Goal: Task Accomplishment & Management: Manage account settings

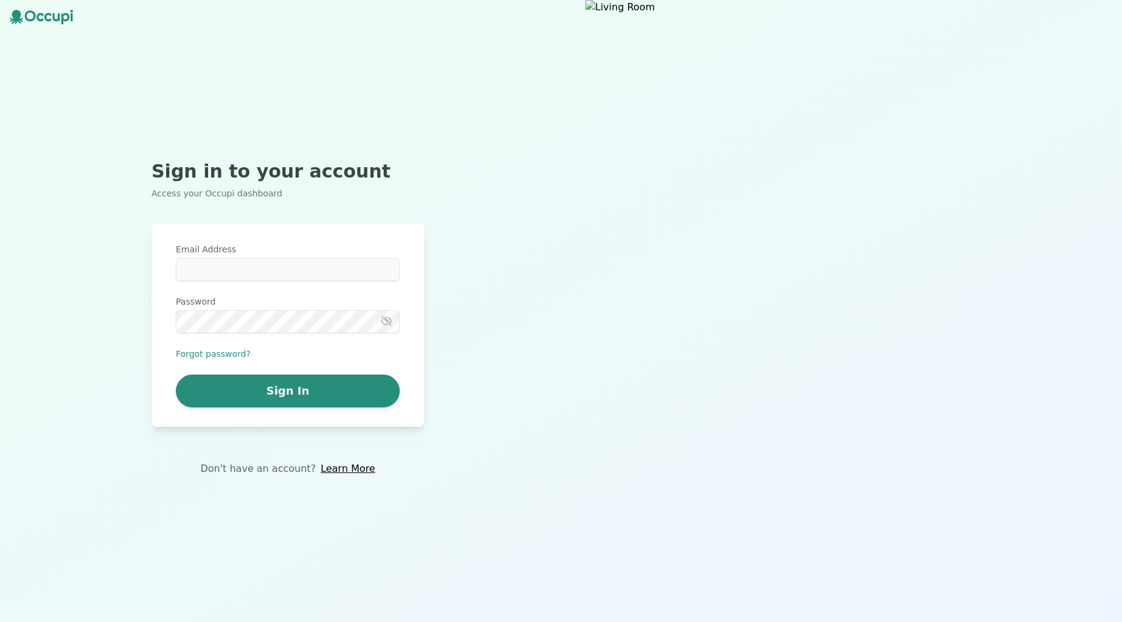
type input "**********"
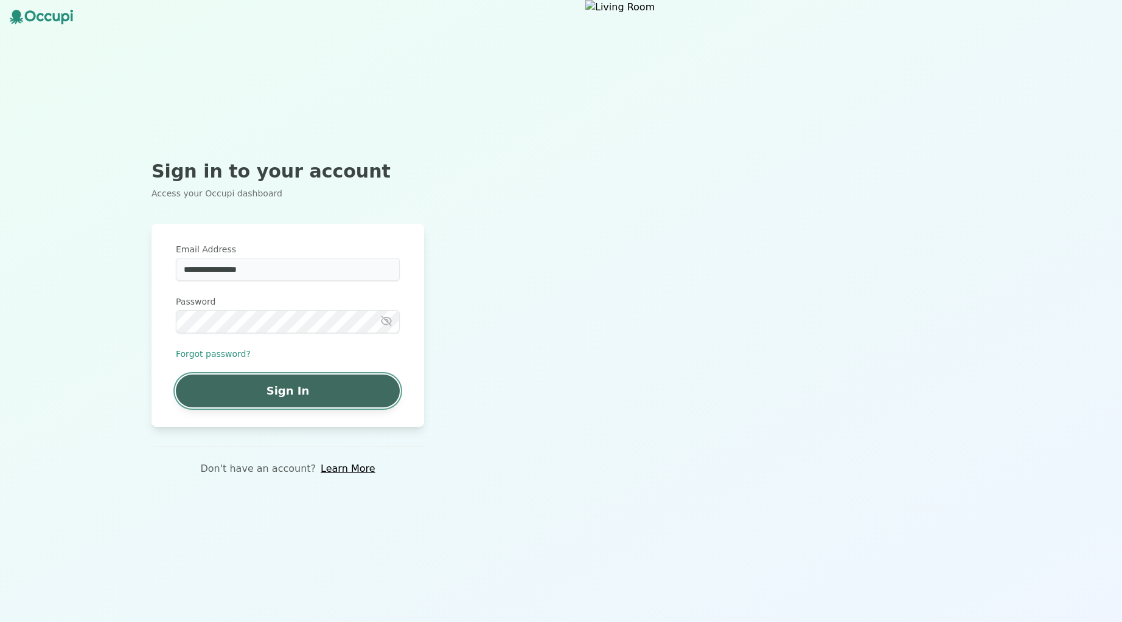
click at [331, 381] on button "Sign In" at bounding box center [288, 391] width 224 height 33
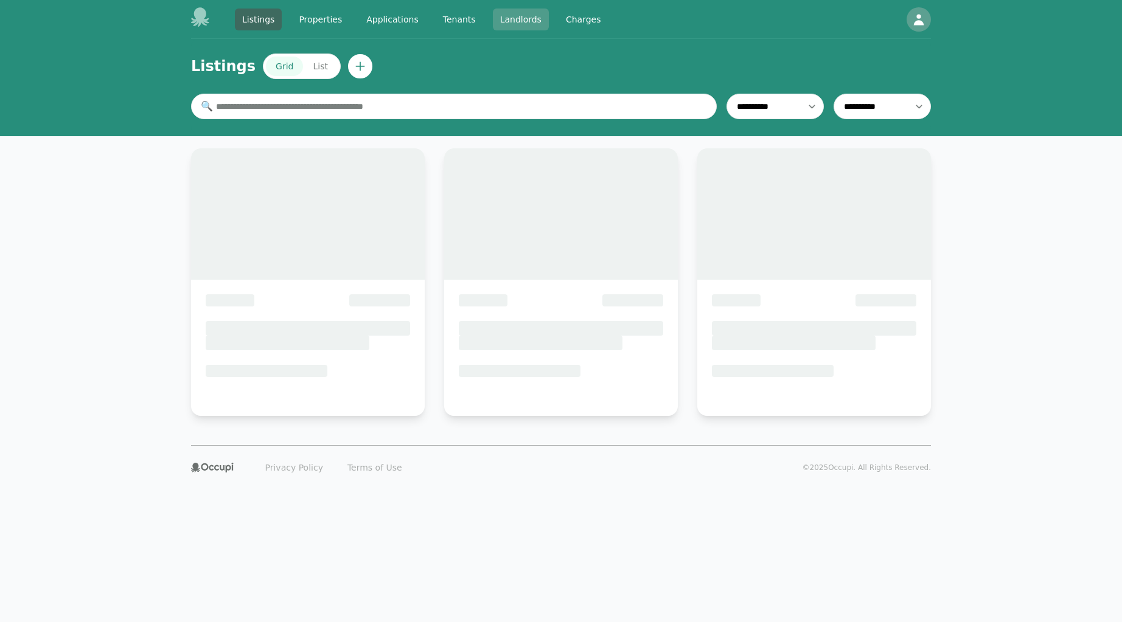
click at [518, 11] on link "Landlords" at bounding box center [521, 20] width 56 height 22
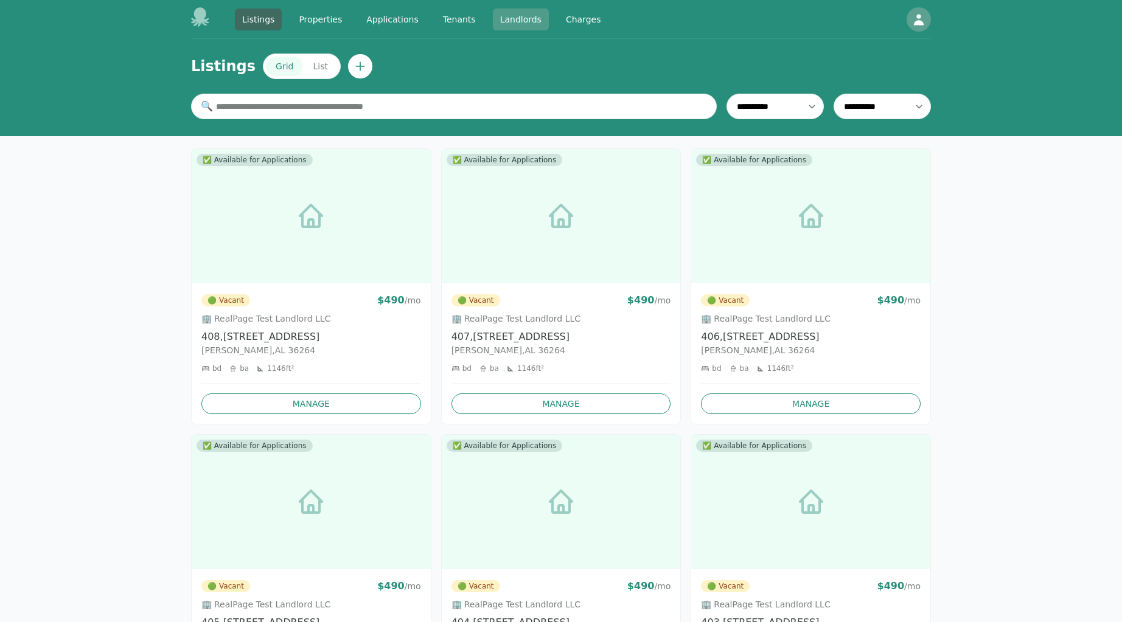
click at [517, 23] on link "Landlords" at bounding box center [521, 20] width 56 height 22
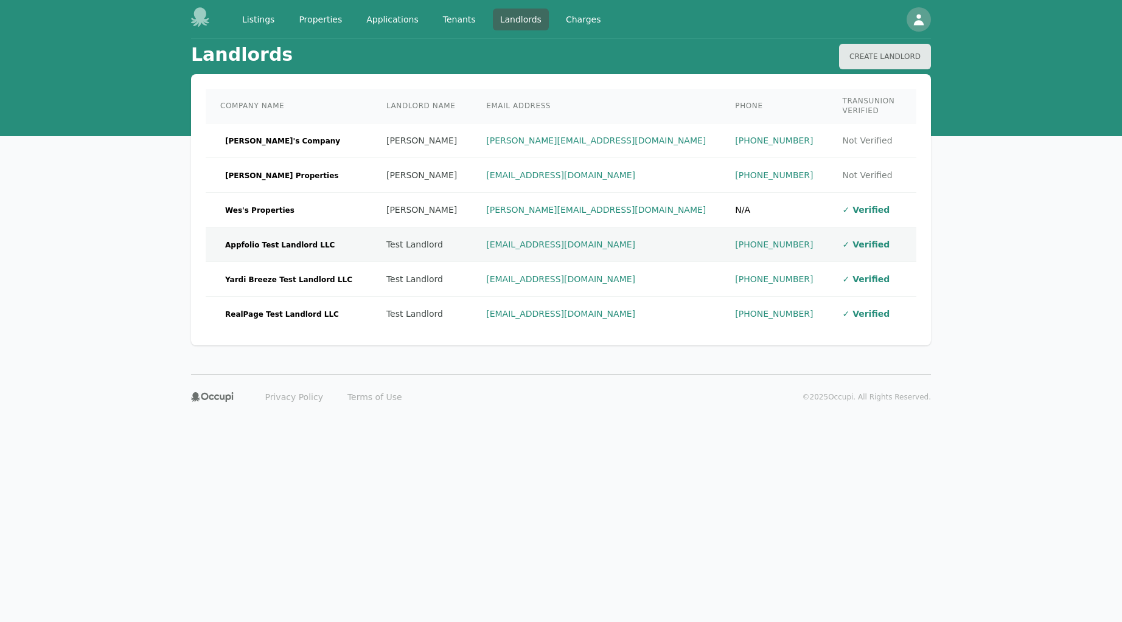
click at [353, 228] on td "Appfolio Test Landlord LLC" at bounding box center [289, 245] width 166 height 35
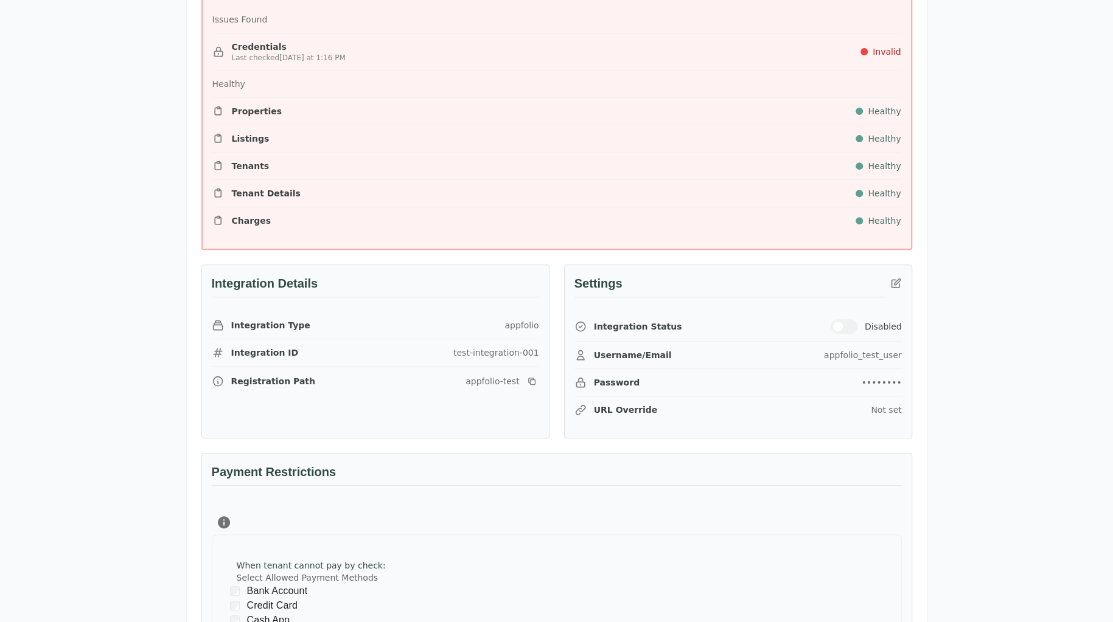
scroll to position [304, 0]
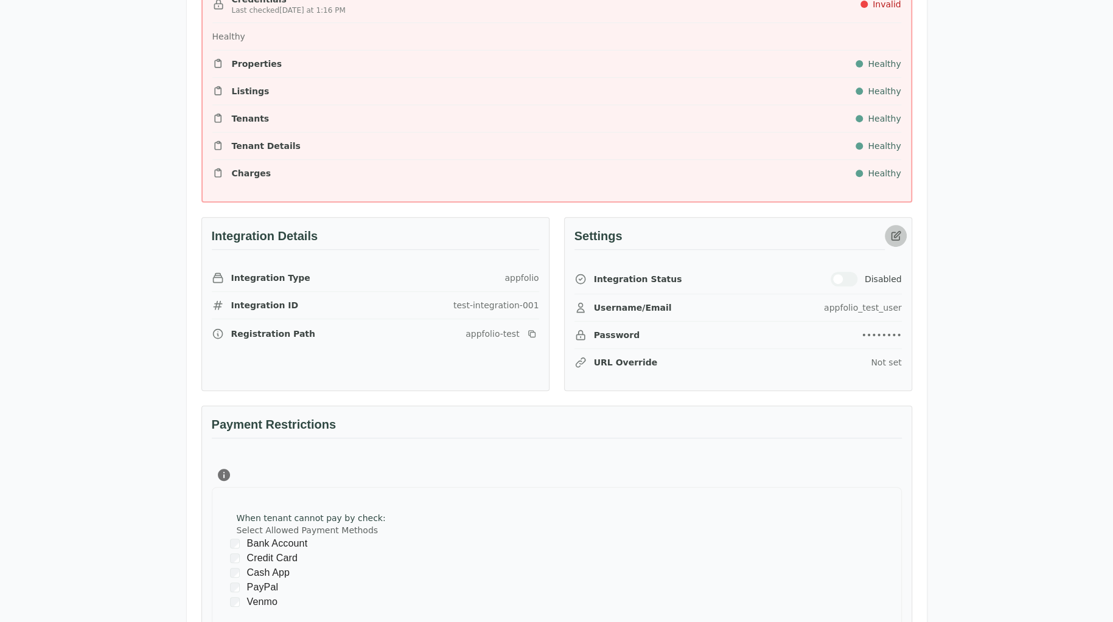
click at [896, 237] on icon "button" at bounding box center [895, 235] width 9 height 9
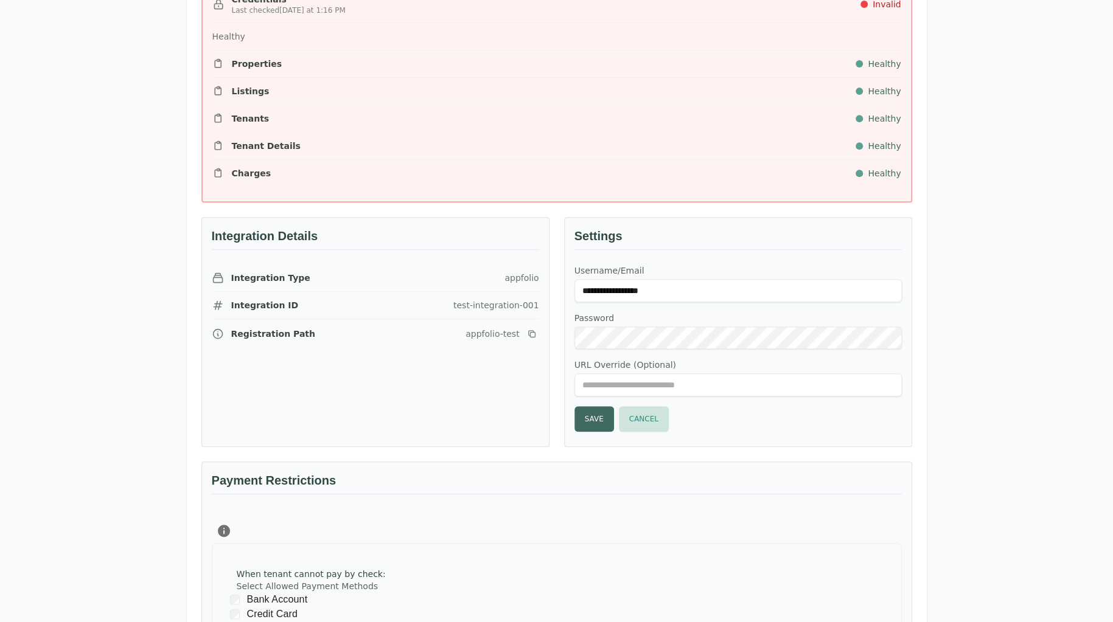
type input "**********"
click at [589, 411] on button "Save" at bounding box center [594, 419] width 40 height 26
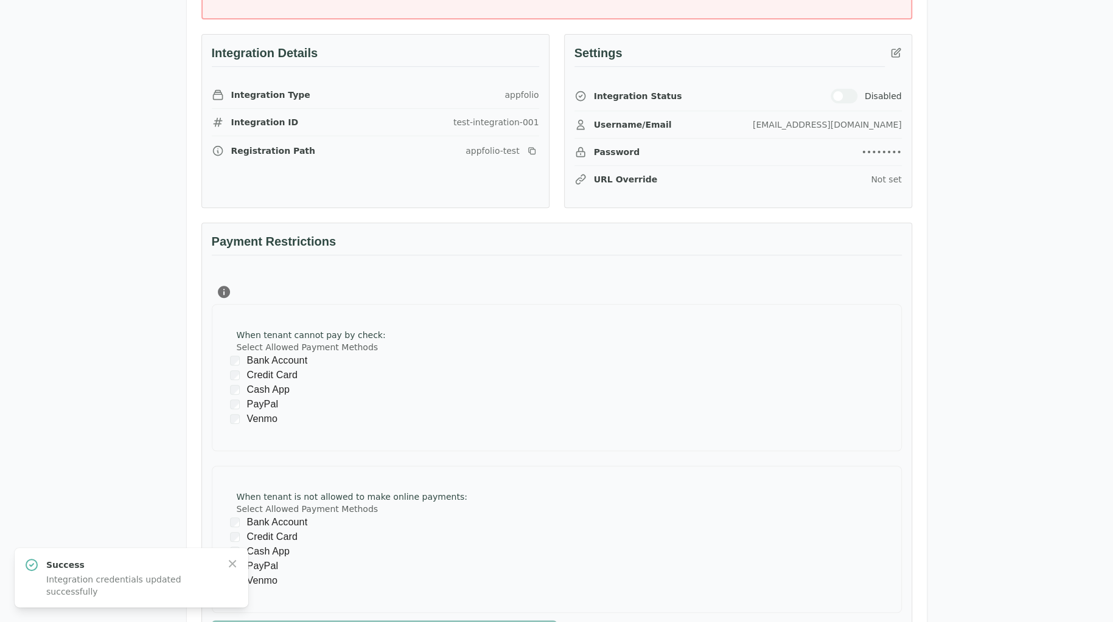
scroll to position [0, 0]
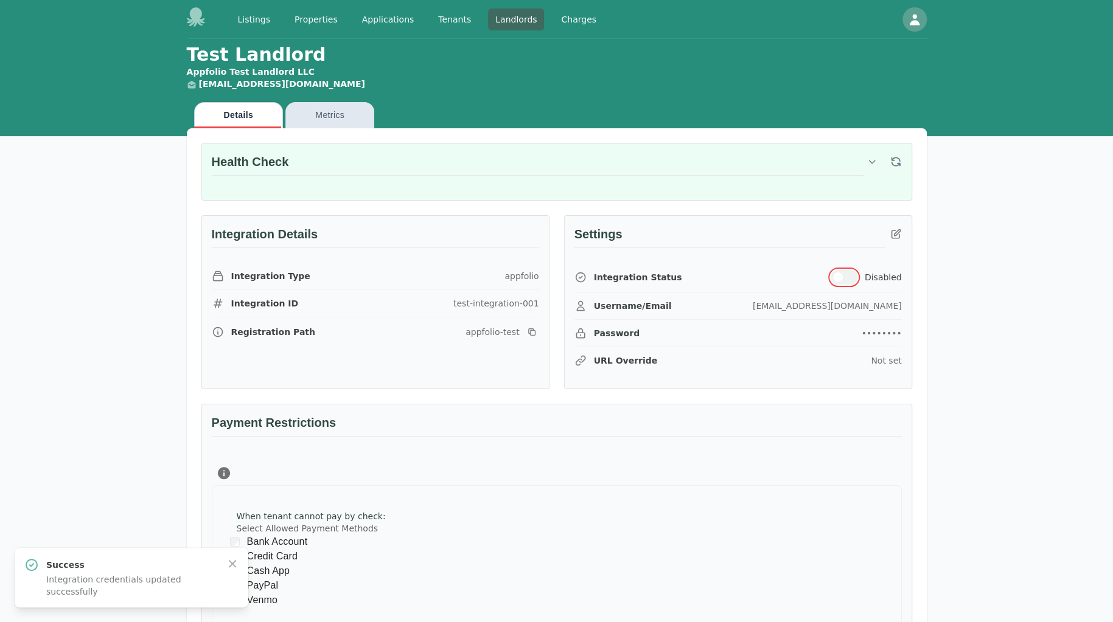
click at [841, 270] on button "button" at bounding box center [843, 277] width 27 height 15
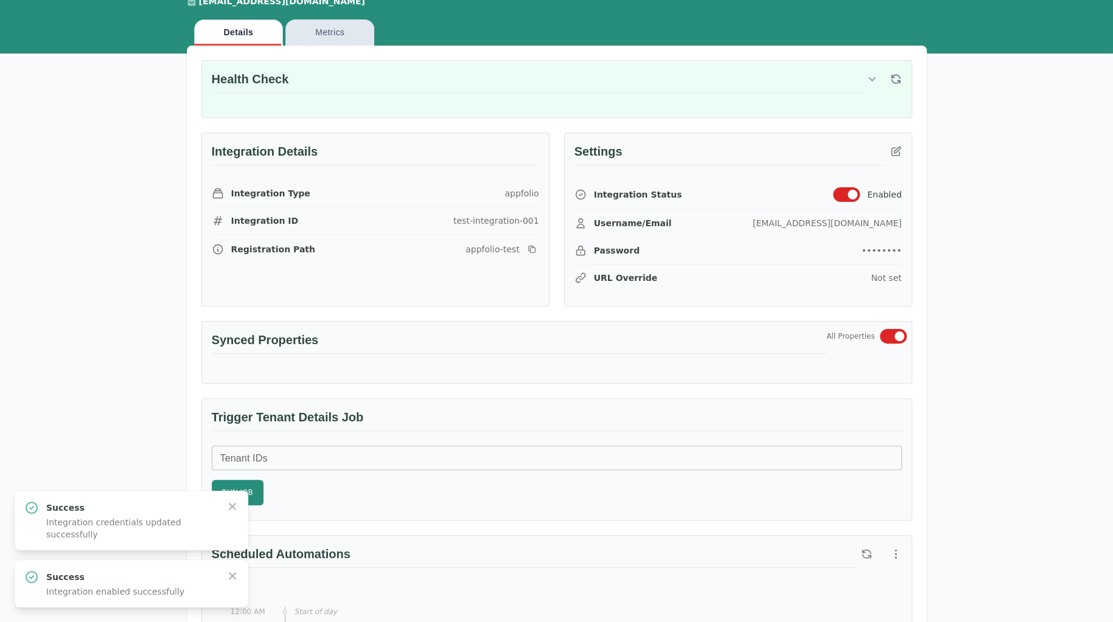
scroll to position [365, 0]
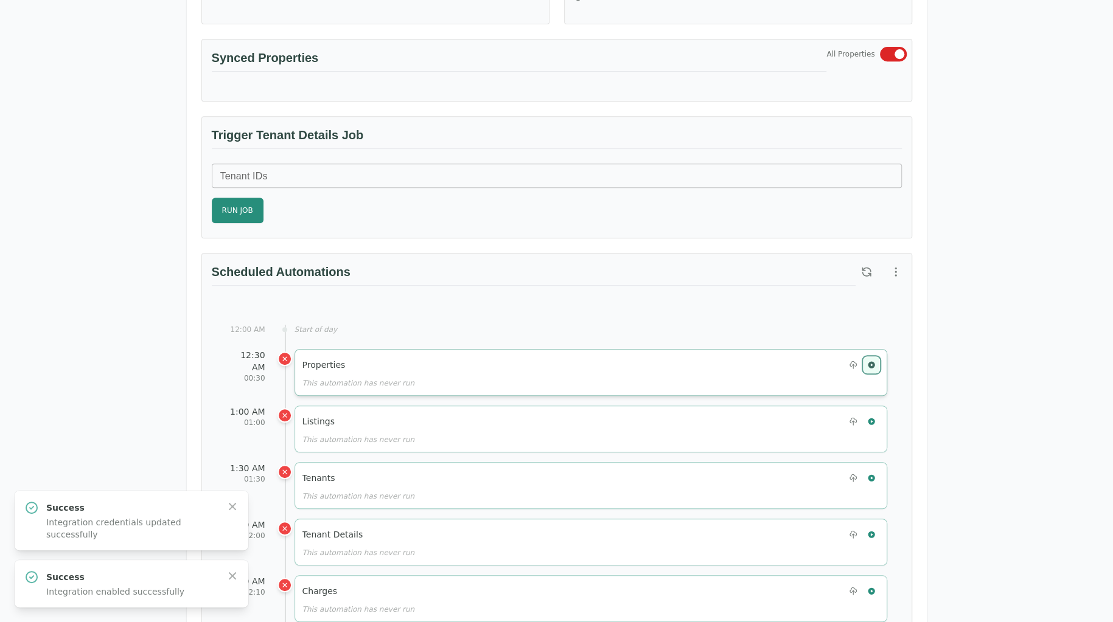
click at [874, 361] on icon "button" at bounding box center [871, 365] width 9 height 9
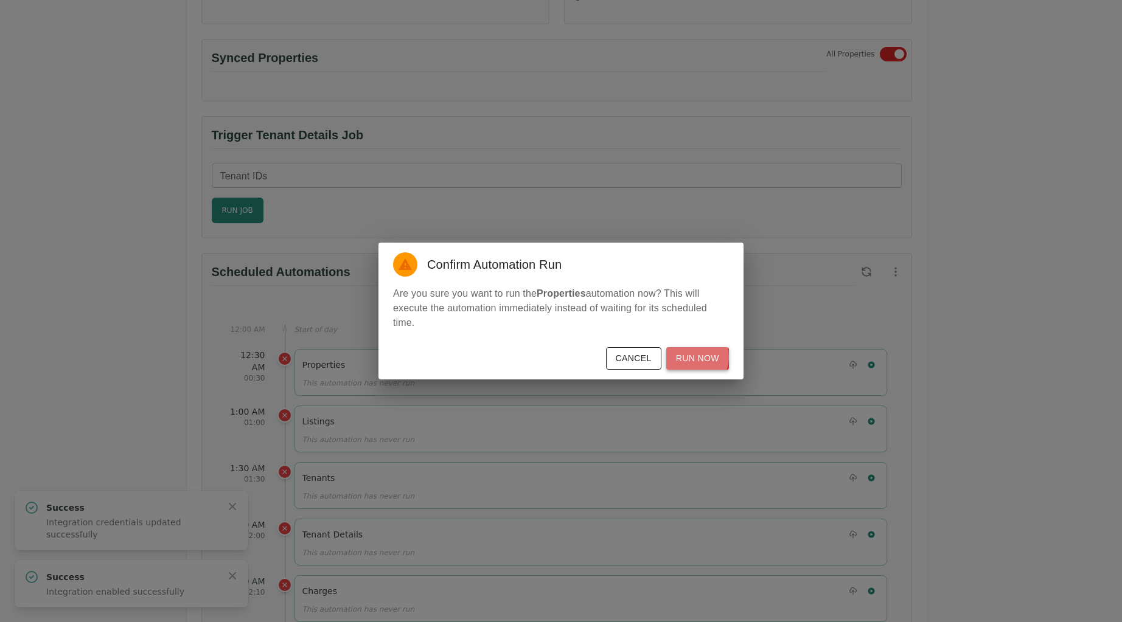
click at [693, 357] on button "Run Now" at bounding box center [697, 358] width 63 height 23
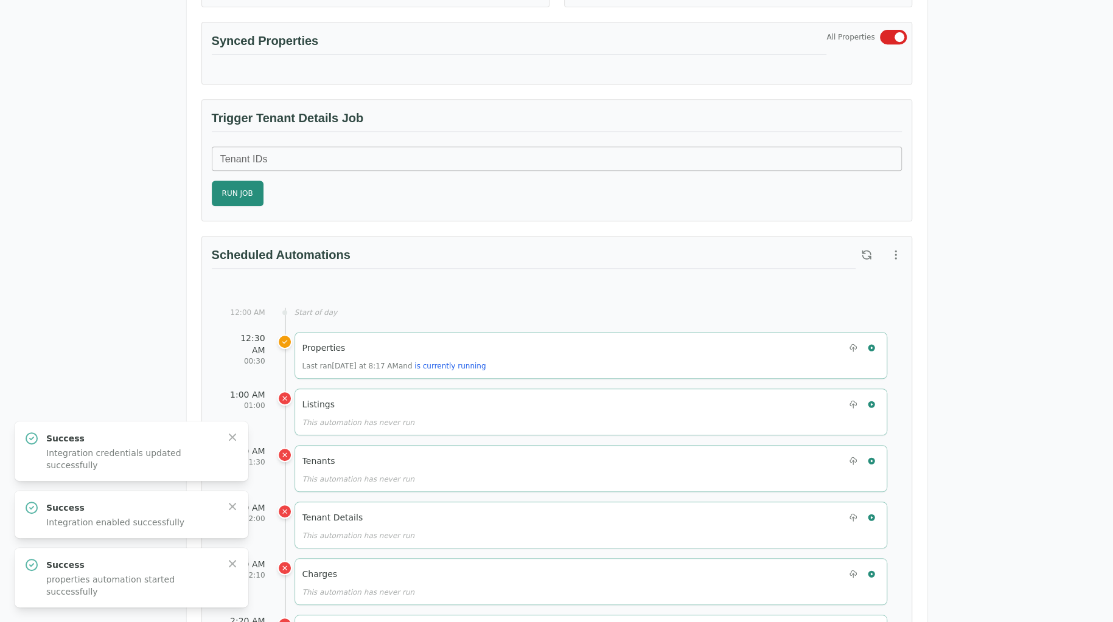
scroll to position [426, 0]
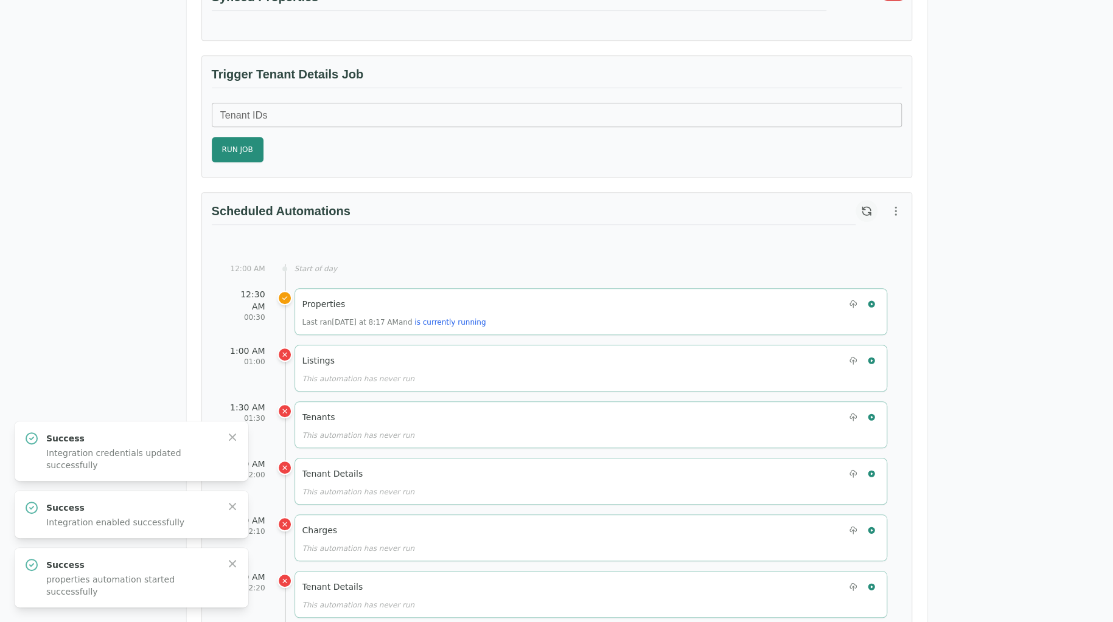
click at [860, 211] on icon "button" at bounding box center [866, 211] width 12 height 12
click at [231, 567] on icon "button" at bounding box center [232, 564] width 12 height 12
click at [231, 574] on icon "button" at bounding box center [232, 576] width 12 height 12
click at [231, 574] on div "Success Integration credentials updated successfully Close" at bounding box center [131, 578] width 214 height 40
click at [231, 562] on icon "button" at bounding box center [232, 563] width 7 height 7
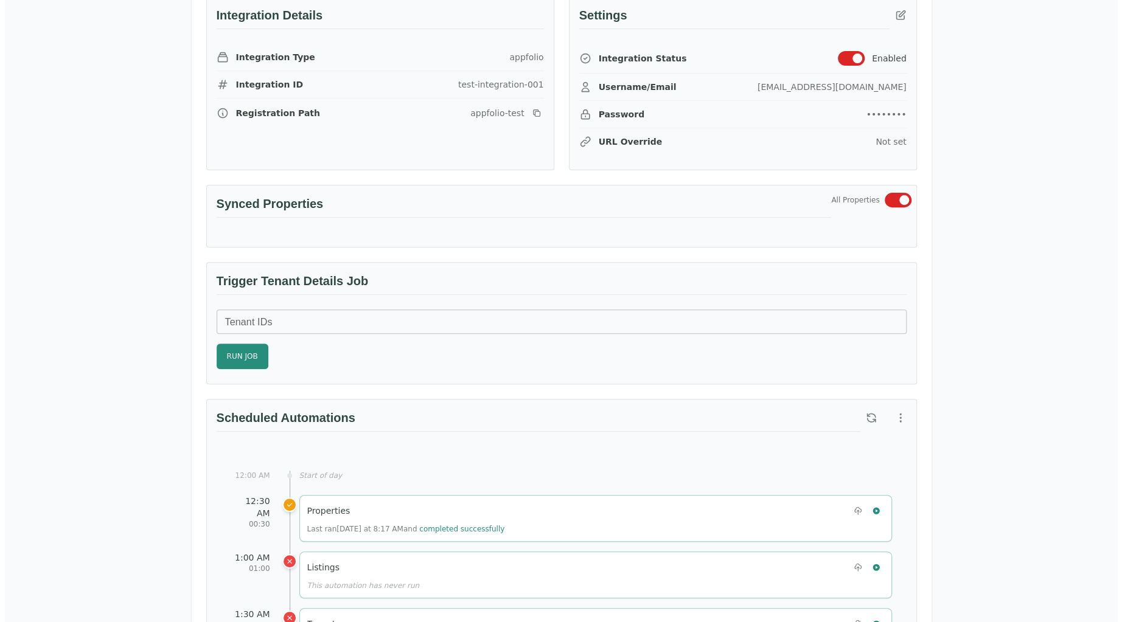
scroll to position [0, 0]
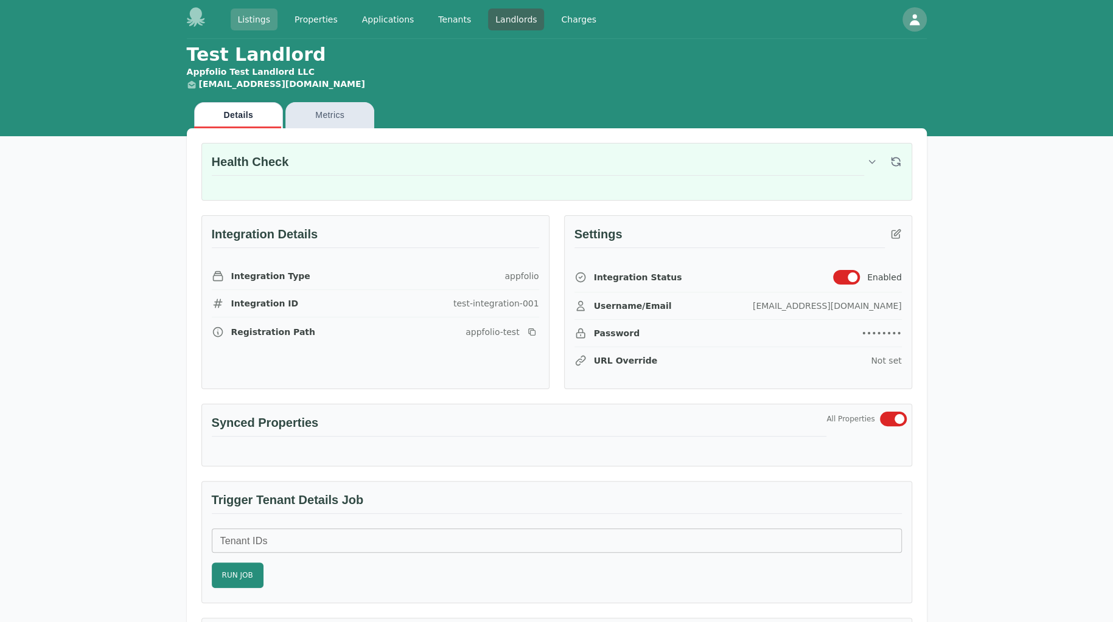
click at [260, 20] on link "Listings" at bounding box center [254, 20] width 47 height 22
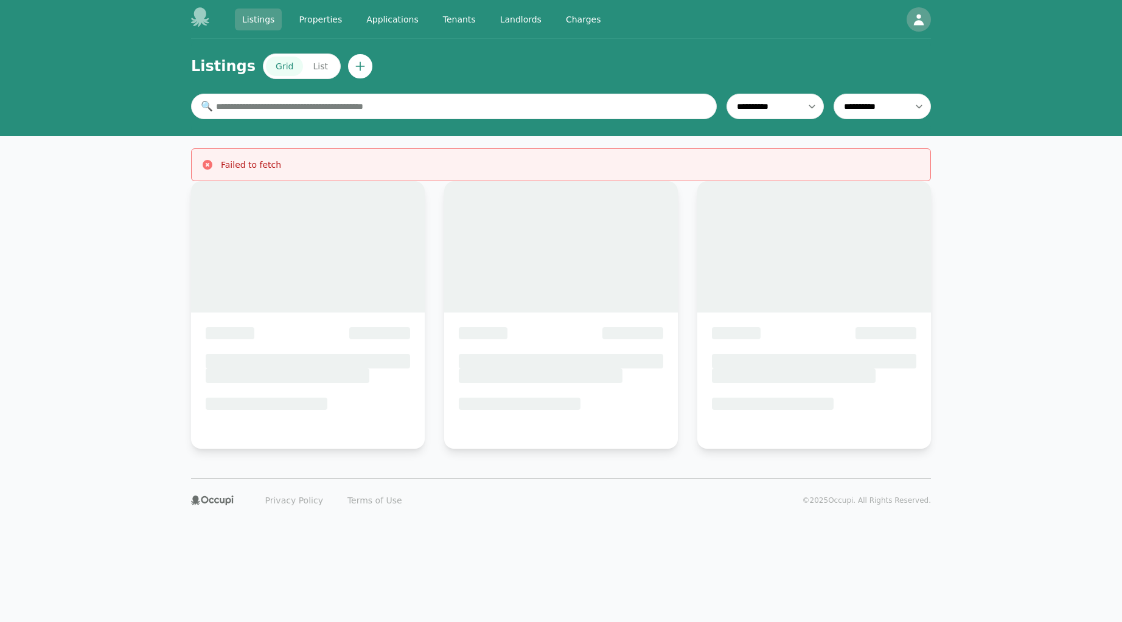
click at [255, 17] on link "Listings" at bounding box center [258, 20] width 47 height 22
